Goal: Find contact information

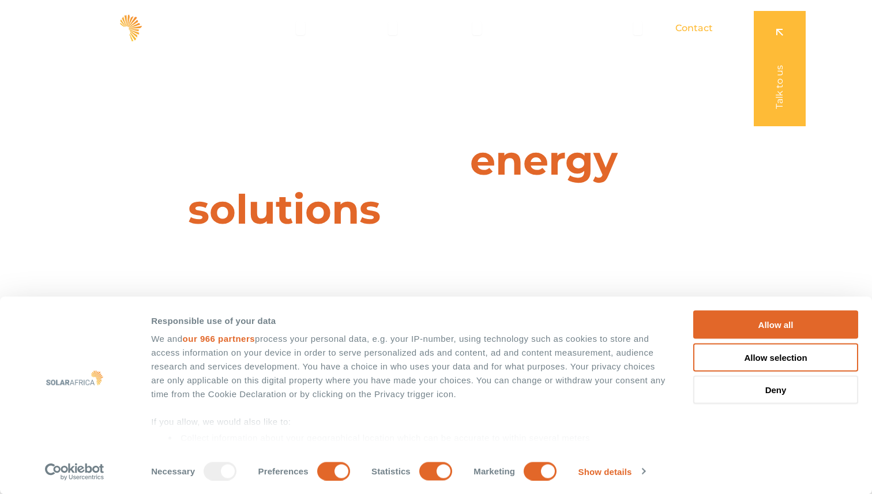
click at [684, 37] on div "Contact" at bounding box center [694, 28] width 56 height 23
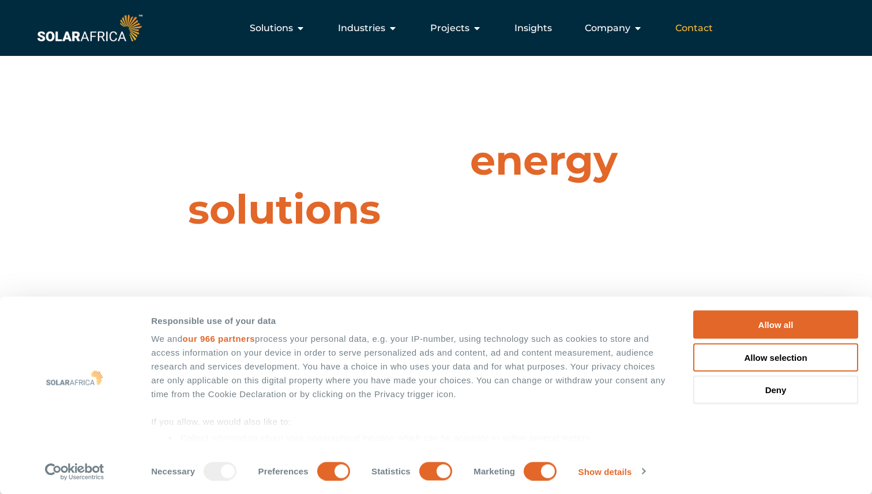
click at [692, 32] on span "Contact" at bounding box center [693, 28] width 37 height 14
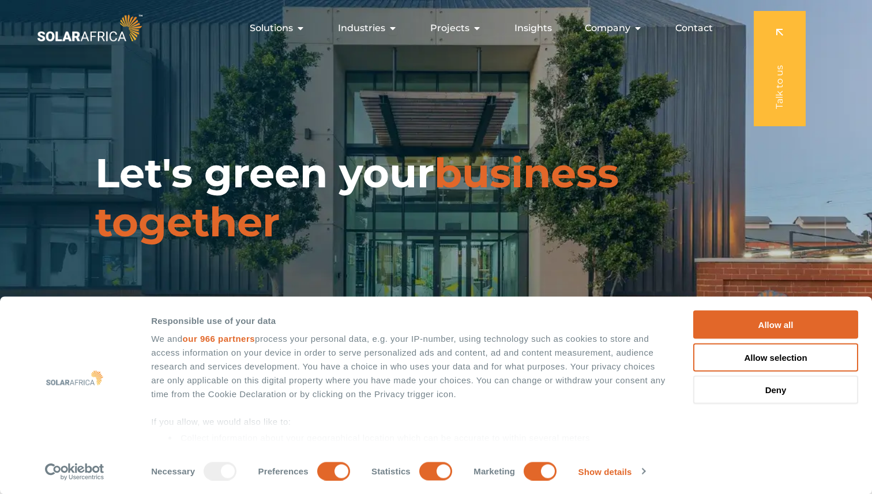
click at [703, 31] on div "Contact" at bounding box center [694, 28] width 56 height 23
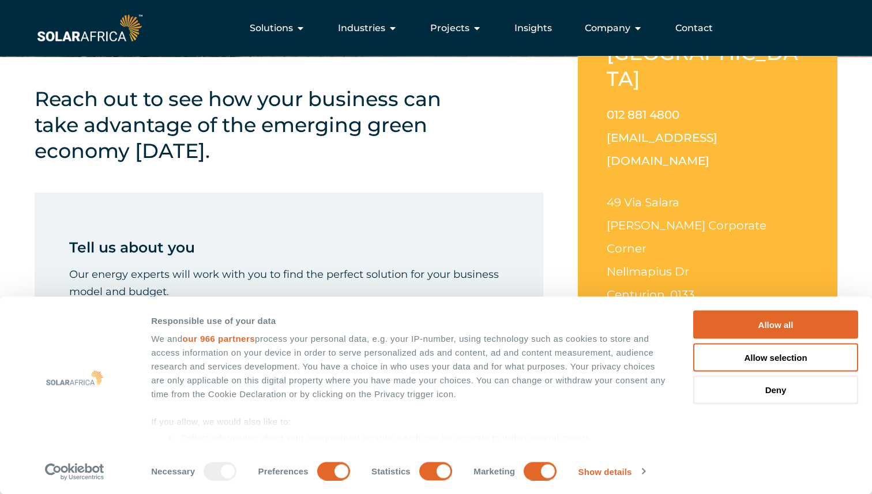
scroll to position [320, 0]
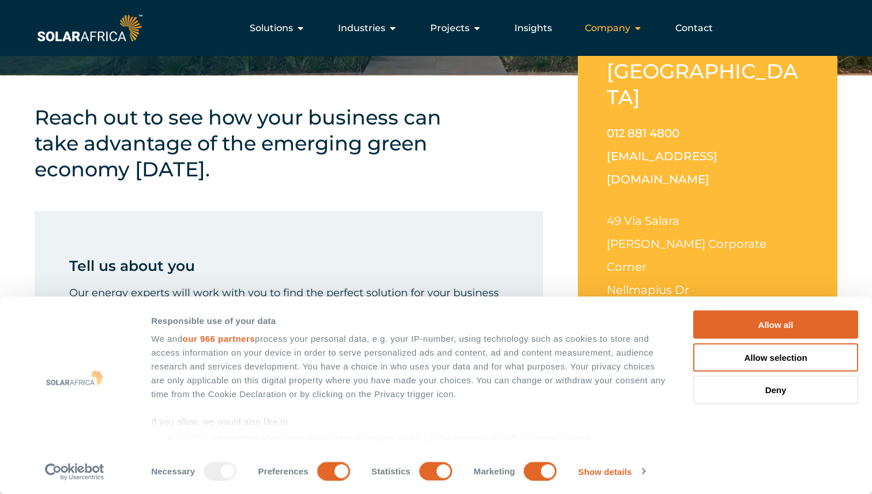
click at [613, 27] on span "Company" at bounding box center [608, 28] width 46 height 14
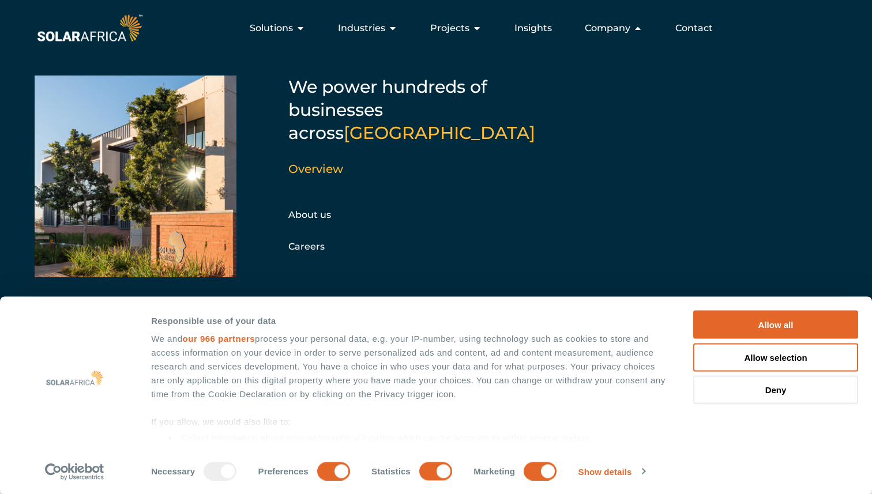
click at [686, 27] on span "Contact" at bounding box center [693, 28] width 37 height 14
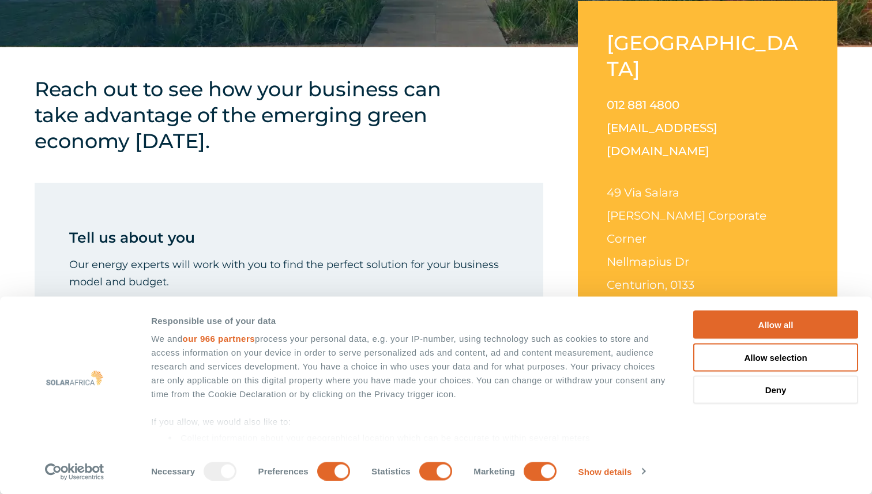
scroll to position [365, 0]
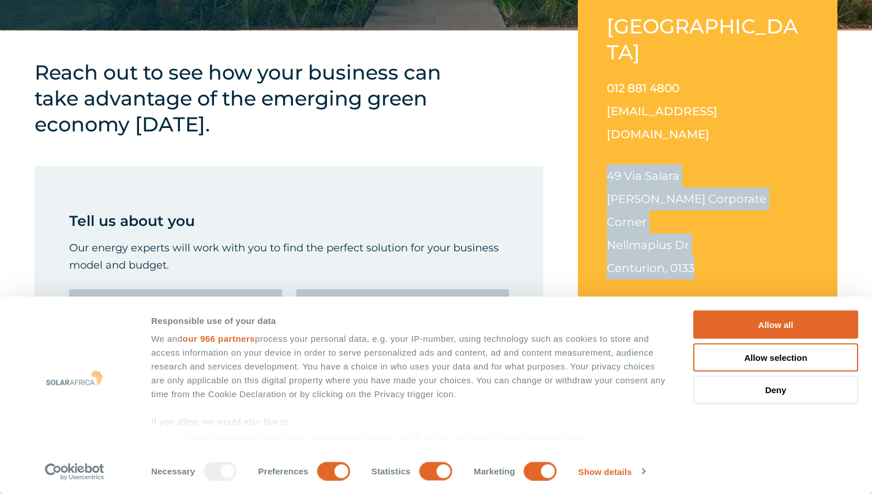
drag, startPoint x: 602, startPoint y: 122, endPoint x: 713, endPoint y: 192, distance: 131.2
click at [713, 192] on div "South Africa 012 881 4800 info@solarafrica.com 49 Via Salara Irene Corporate Co…" at bounding box center [707, 155] width 259 height 342
click at [665, 261] on span "Centurion, 0133" at bounding box center [651, 268] width 88 height 14
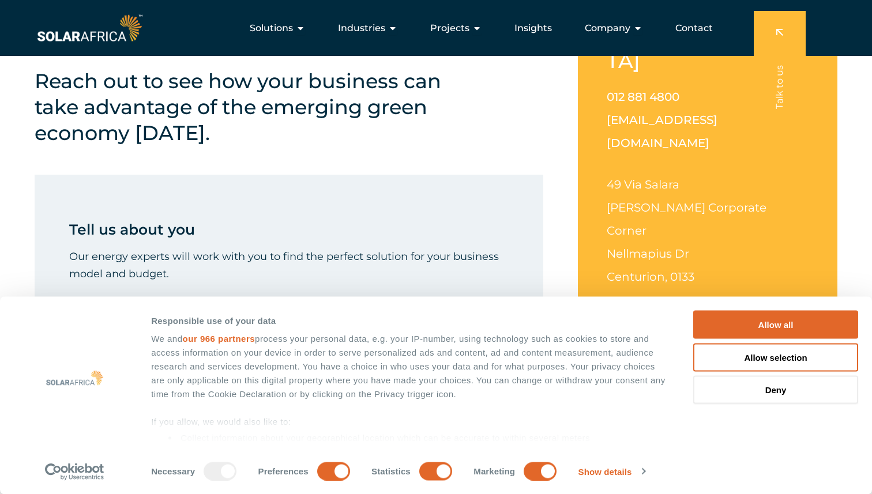
scroll to position [355, 0]
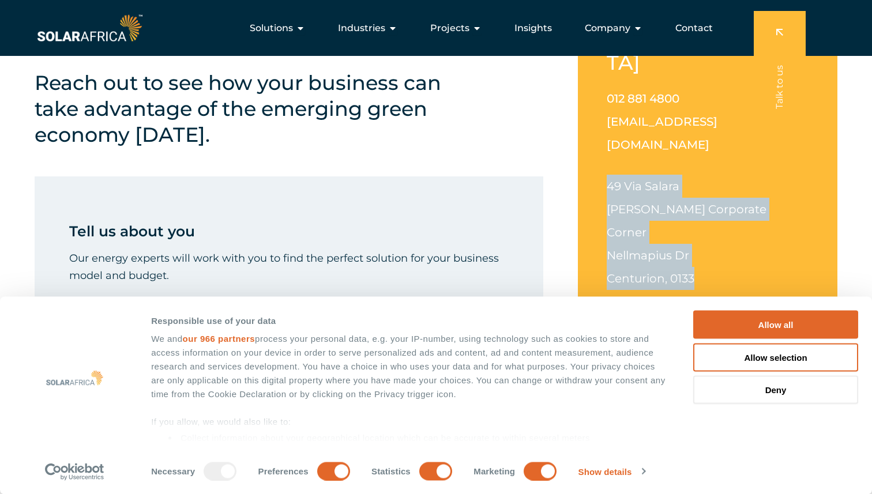
drag, startPoint x: 602, startPoint y: 131, endPoint x: 733, endPoint y: 199, distance: 148.0
click at [733, 199] on div "South Africa 012 881 4800 info@solarafrica.com 49 Via Salara Irene Corporate Co…" at bounding box center [707, 166] width 259 height 342
copy p "49 Via Salara Irene Corporate Corner Nellmapius Dr Centurion, 0133"
